Goal: Task Accomplishment & Management: Manage account settings

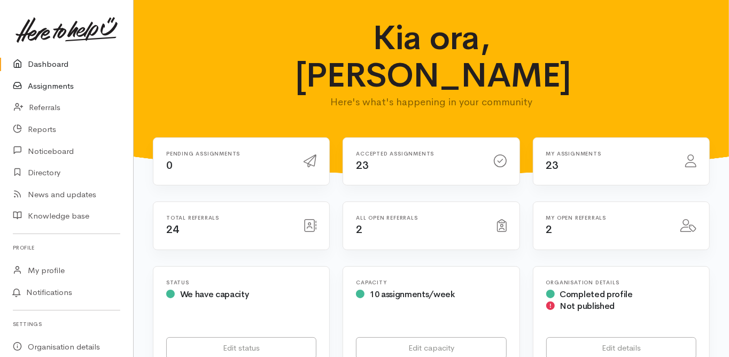
click at [58, 86] on link "Assignments" at bounding box center [66, 86] width 133 height 22
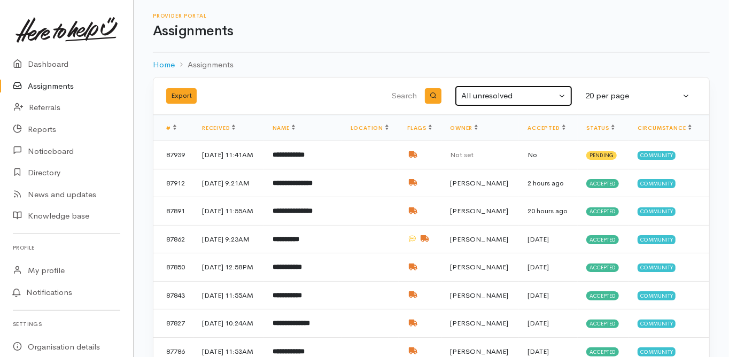
drag, startPoint x: 482, startPoint y: 89, endPoint x: 473, endPoint y: 96, distance: 11.8
click at [477, 94] on button "All unresolved" at bounding box center [514, 95] width 118 height 21
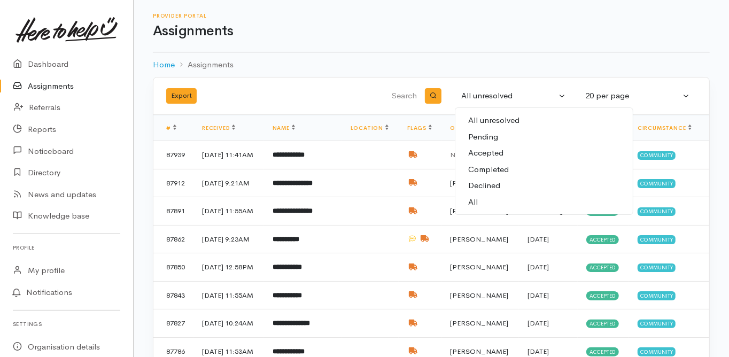
click at [468, 201] on span "All" at bounding box center [473, 202] width 10 height 12
select select "All"
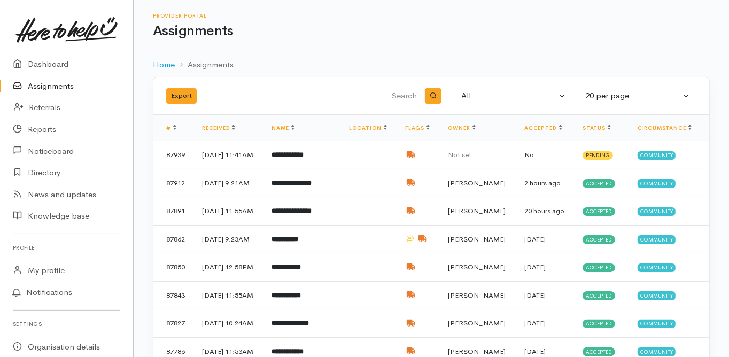
click at [404, 89] on input "search" at bounding box center [364, 96] width 108 height 26
type input "april"
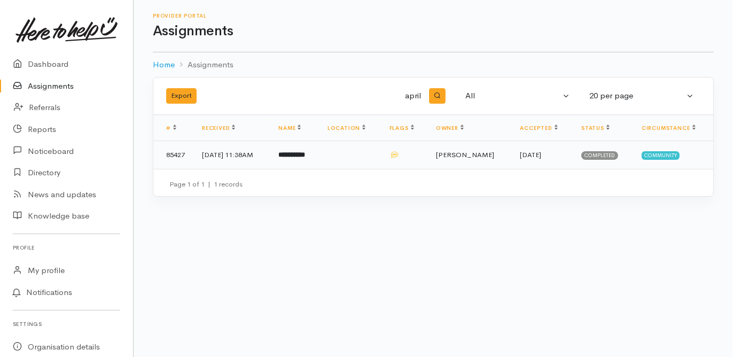
click at [305, 151] on b "**********" at bounding box center [291, 154] width 27 height 7
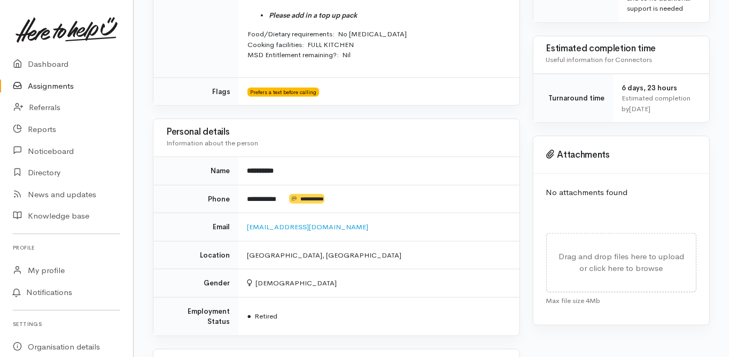
scroll to position [598, 0]
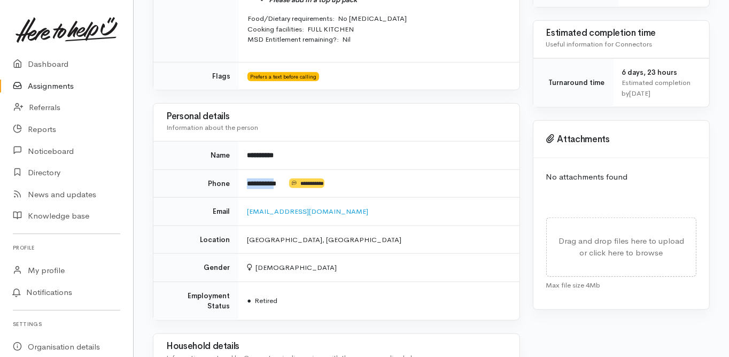
drag, startPoint x: 286, startPoint y: 183, endPoint x: 247, endPoint y: 182, distance: 39.0
click at [247, 182] on td "**********" at bounding box center [378, 183] width 280 height 28
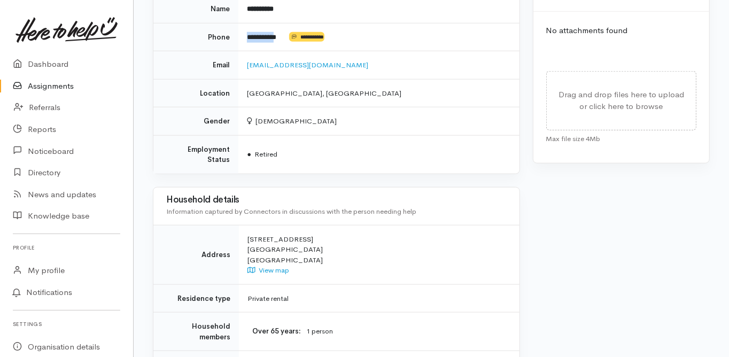
scroll to position [812, 0]
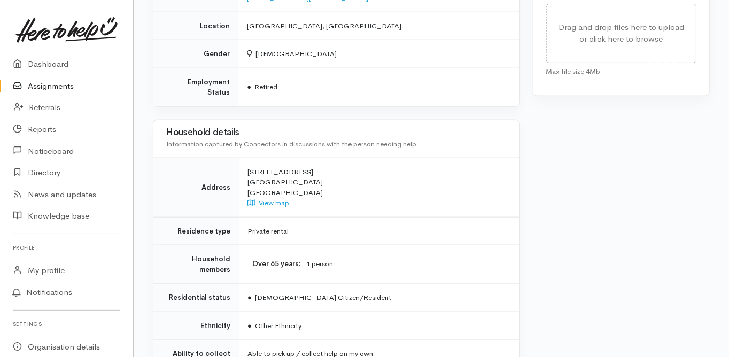
drag, startPoint x: 247, startPoint y: 159, endPoint x: 315, endPoint y: 159, distance: 68.4
click at [315, 167] on div "48B Paterson Street Mount Maunganui New Zealand View map" at bounding box center [376, 188] width 259 height 42
copy div "48B Paterson Street"
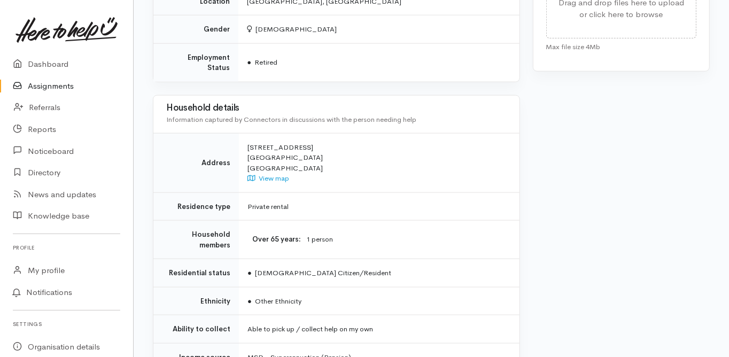
scroll to position [666, 0]
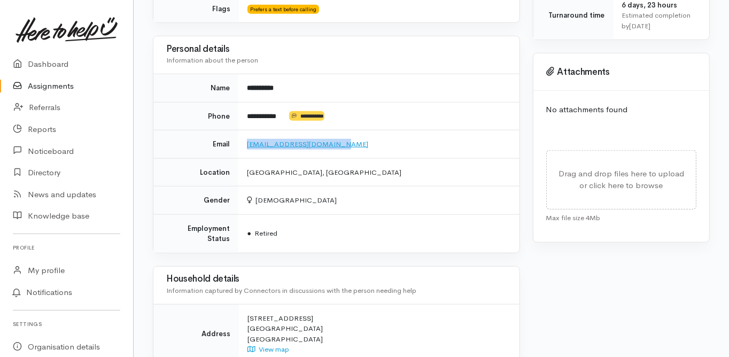
drag, startPoint x: 318, startPoint y: 142, endPoint x: 254, endPoint y: 142, distance: 64.1
click at [248, 143] on td "Kaurnavjotpb07@gmail.com" at bounding box center [378, 144] width 280 height 28
copy link "Kaurnavjotpb07@gmail.com"
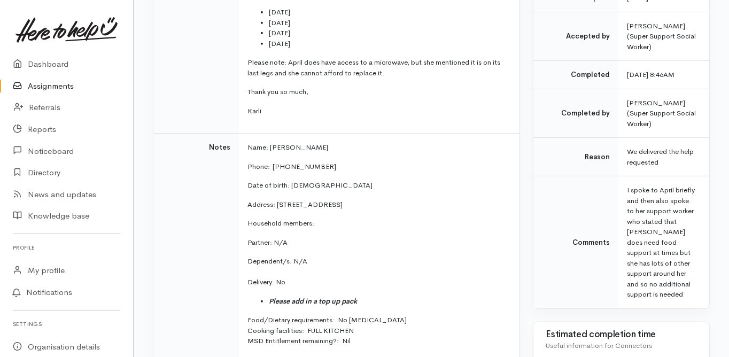
scroll to position [281, 0]
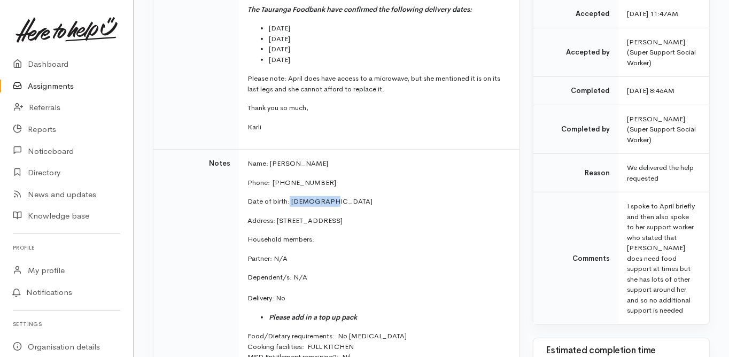
drag, startPoint x: 326, startPoint y: 199, endPoint x: 295, endPoint y: 201, distance: 31.6
click at [288, 202] on p "Date of birth: 24/04/1959" at bounding box center [376, 201] width 259 height 11
copy p "24/04/1959"
click at [187, 262] on td "Notes" at bounding box center [195, 265] width 85 height 230
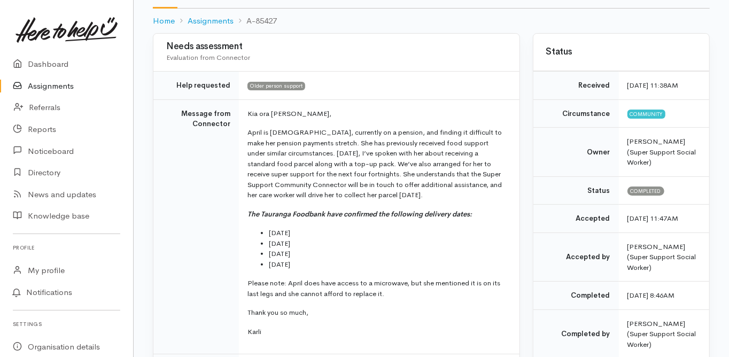
scroll to position [0, 0]
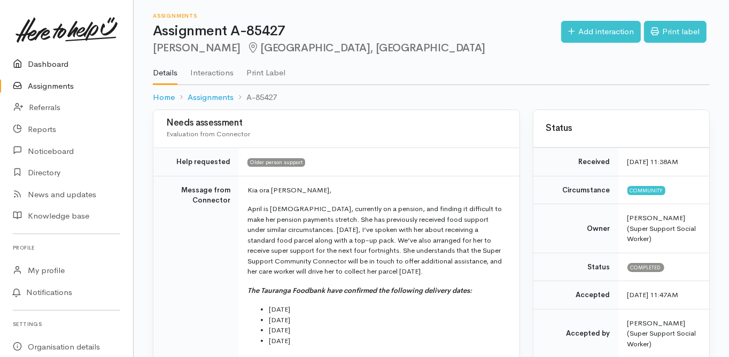
click at [49, 64] on link "Dashboard" at bounding box center [66, 64] width 133 height 22
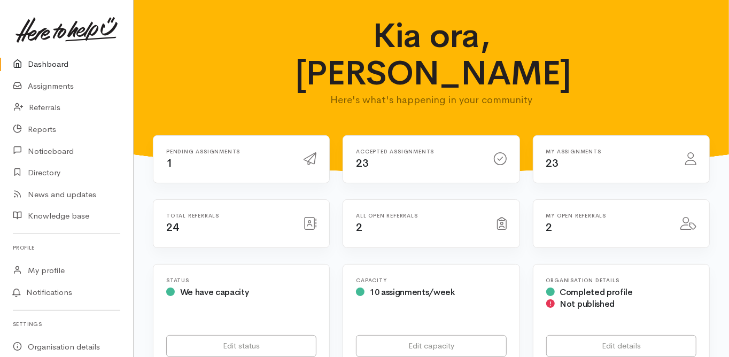
scroll to position [214, 0]
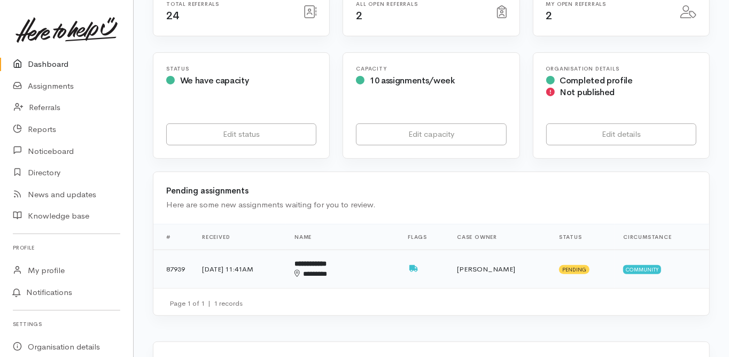
click at [326, 260] on b "**********" at bounding box center [310, 263] width 32 height 7
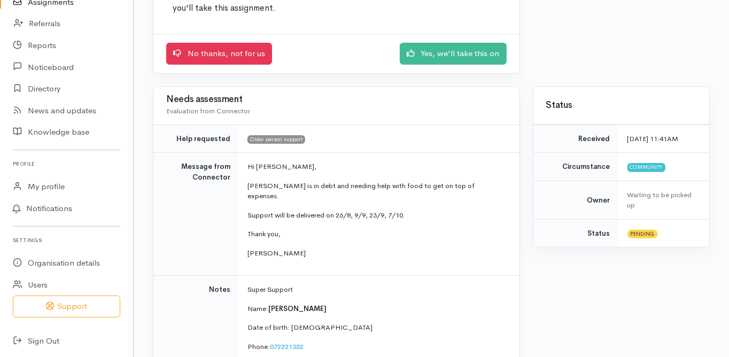
scroll to position [171, 0]
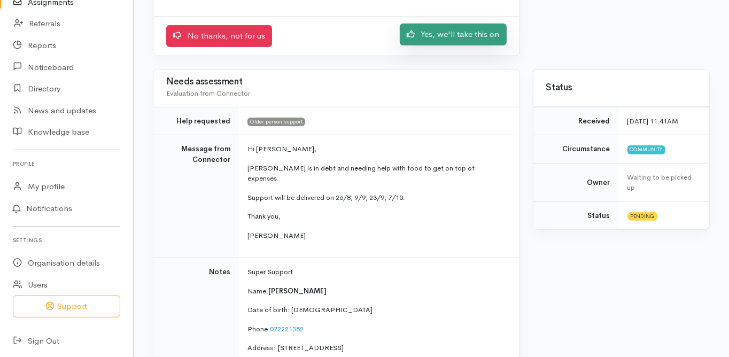
click at [446, 37] on link "Yes, we'll take this on" at bounding box center [453, 35] width 107 height 22
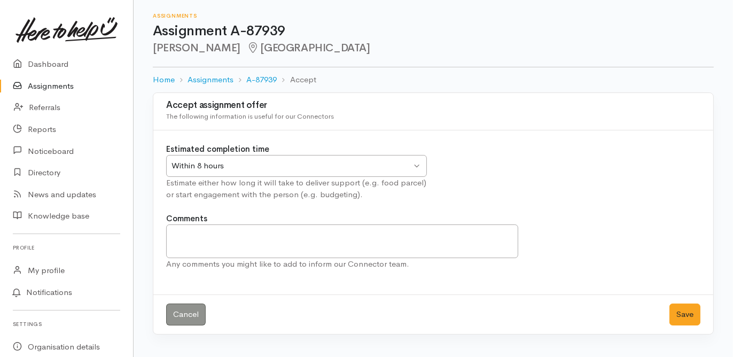
click at [206, 170] on div "Within 8 hours" at bounding box center [291, 166] width 240 height 12
click at [685, 318] on button "Save" at bounding box center [684, 314] width 31 height 22
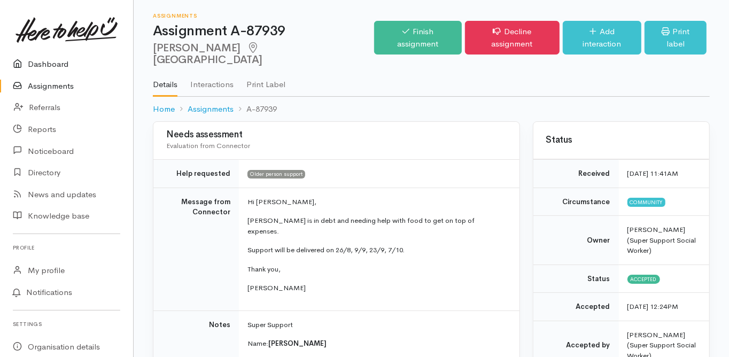
click at [44, 65] on link "Dashboard" at bounding box center [66, 64] width 133 height 22
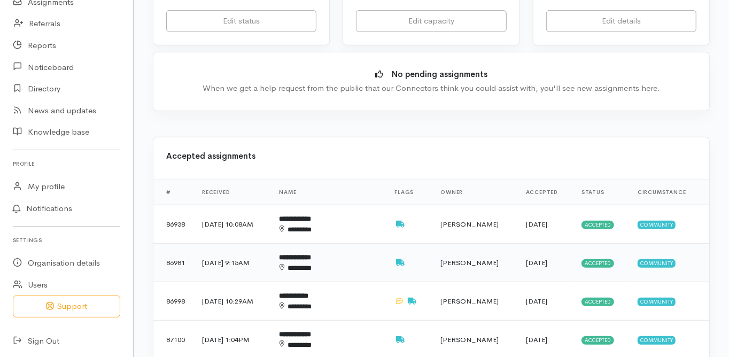
scroll to position [342, 0]
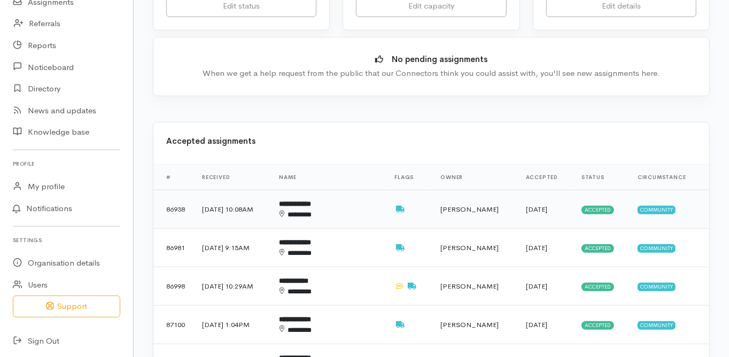
click at [311, 200] on b "**********" at bounding box center [295, 203] width 32 height 7
